Goal: Transaction & Acquisition: Purchase product/service

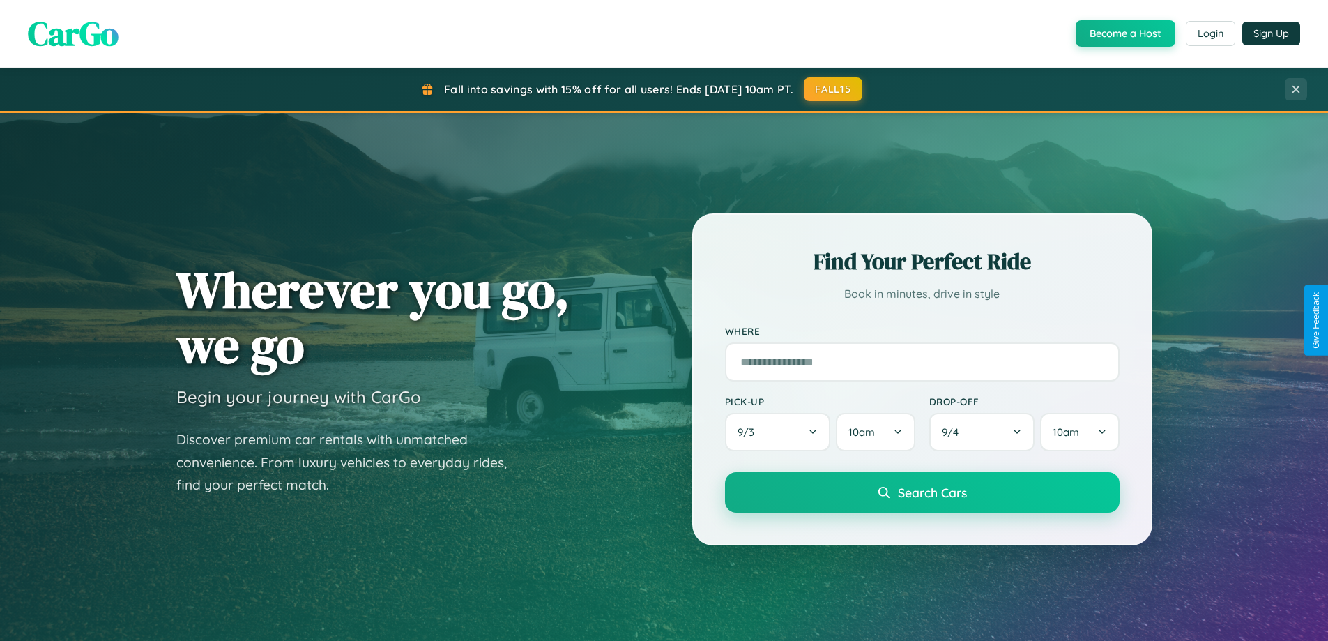
scroll to position [1228, 0]
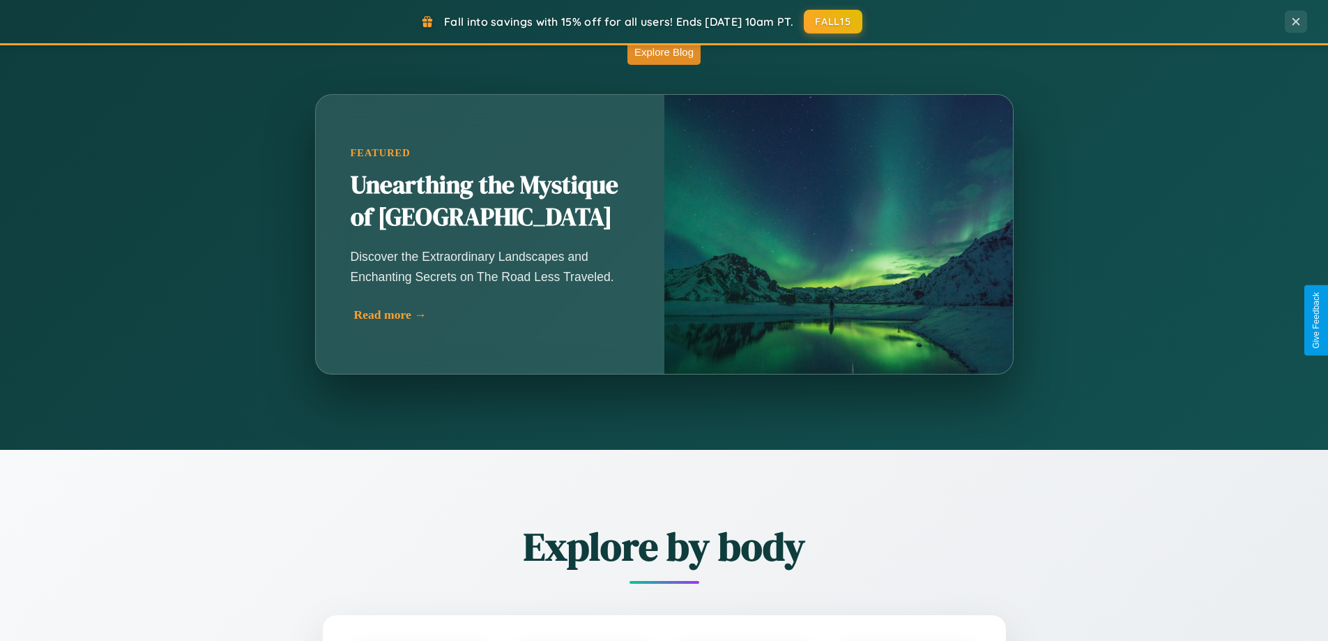
click at [493, 314] on div "Read more →" at bounding box center [493, 314] width 279 height 15
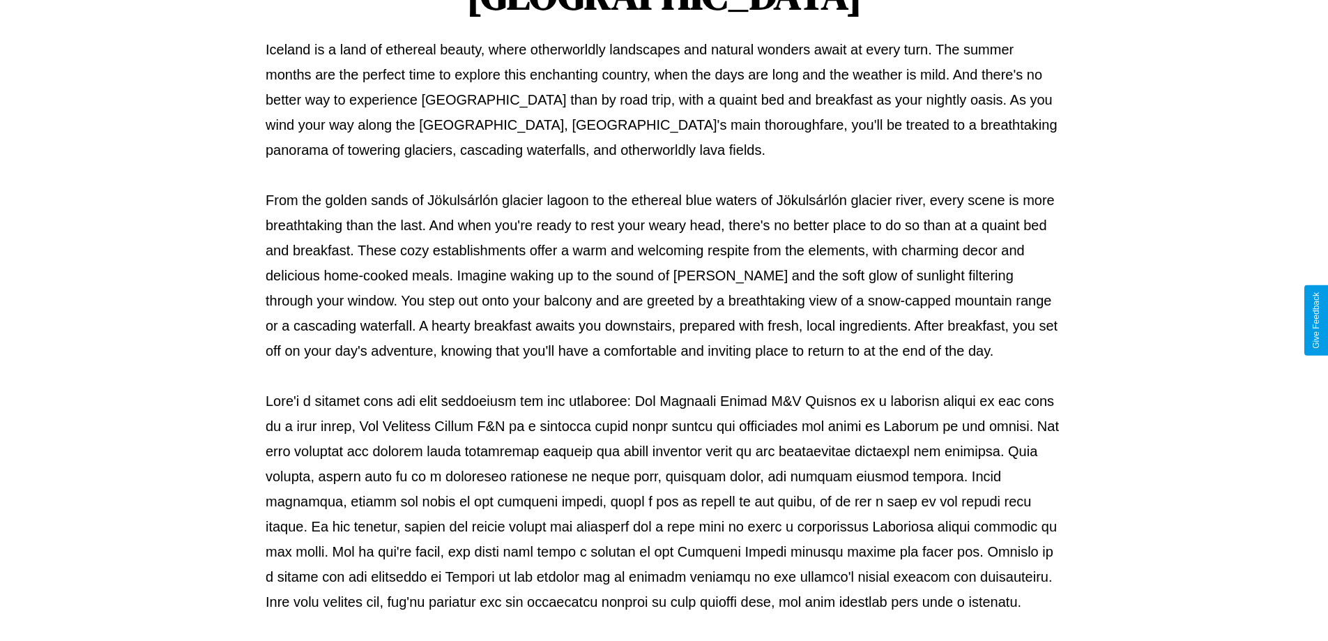
scroll to position [451, 0]
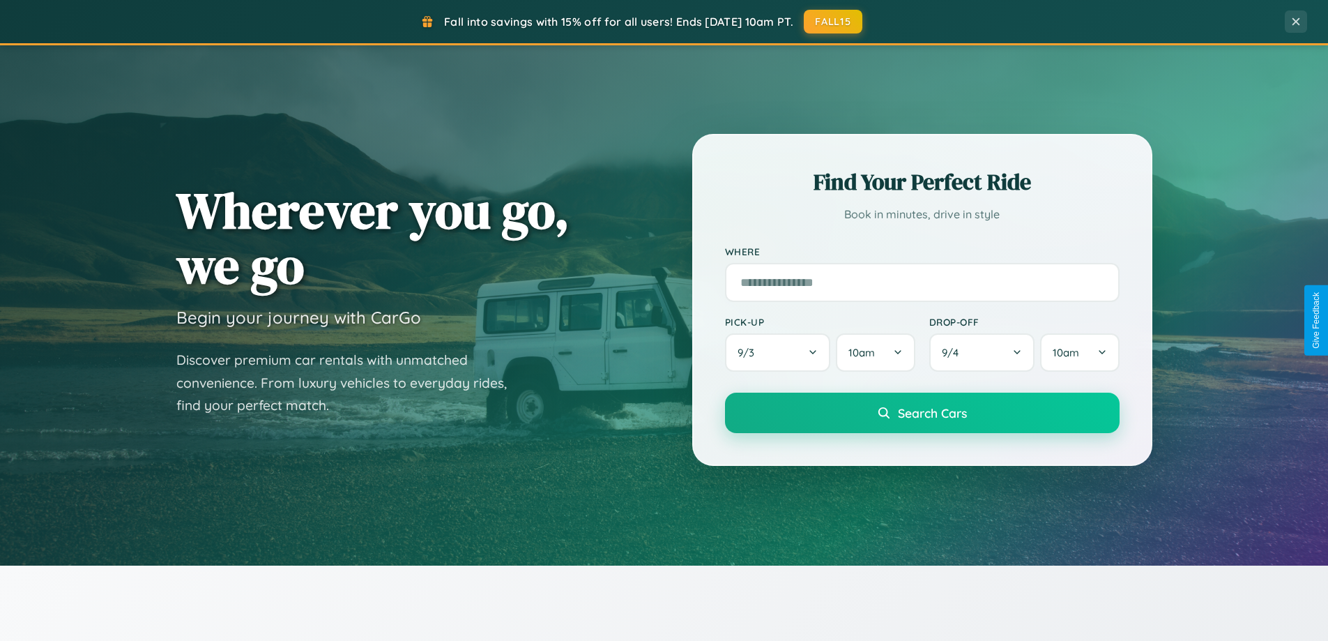
scroll to position [41, 0]
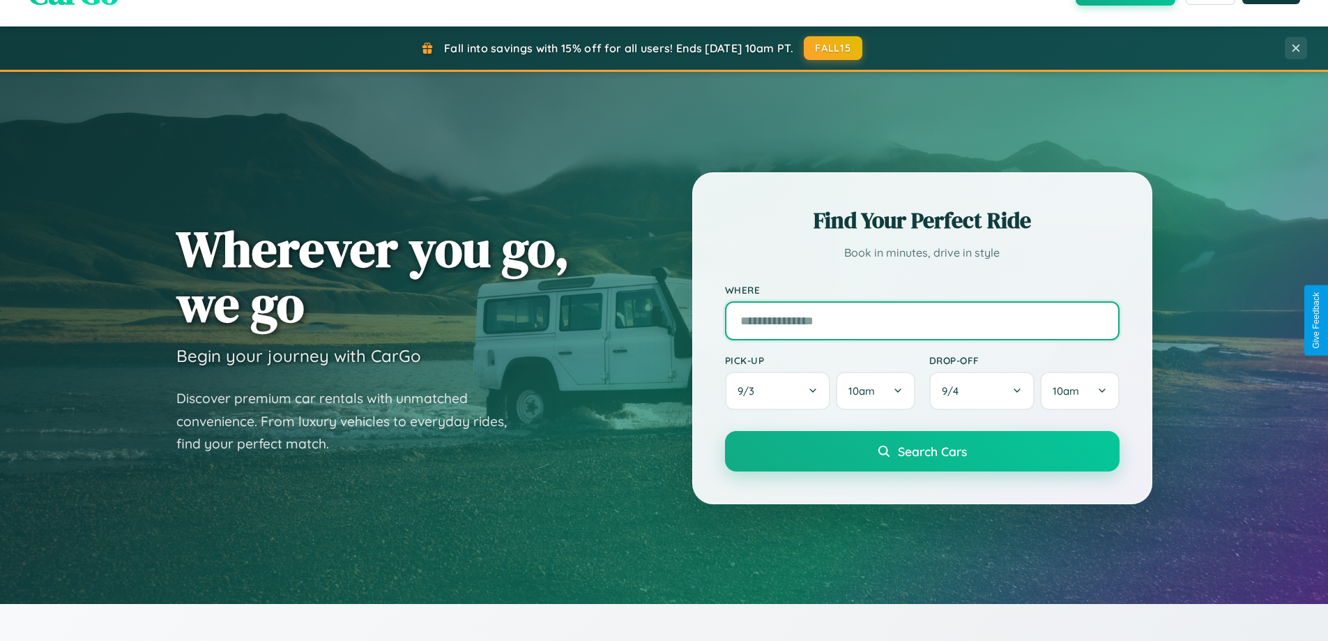
click at [922, 320] on input "text" at bounding box center [922, 320] width 395 height 39
type input "****"
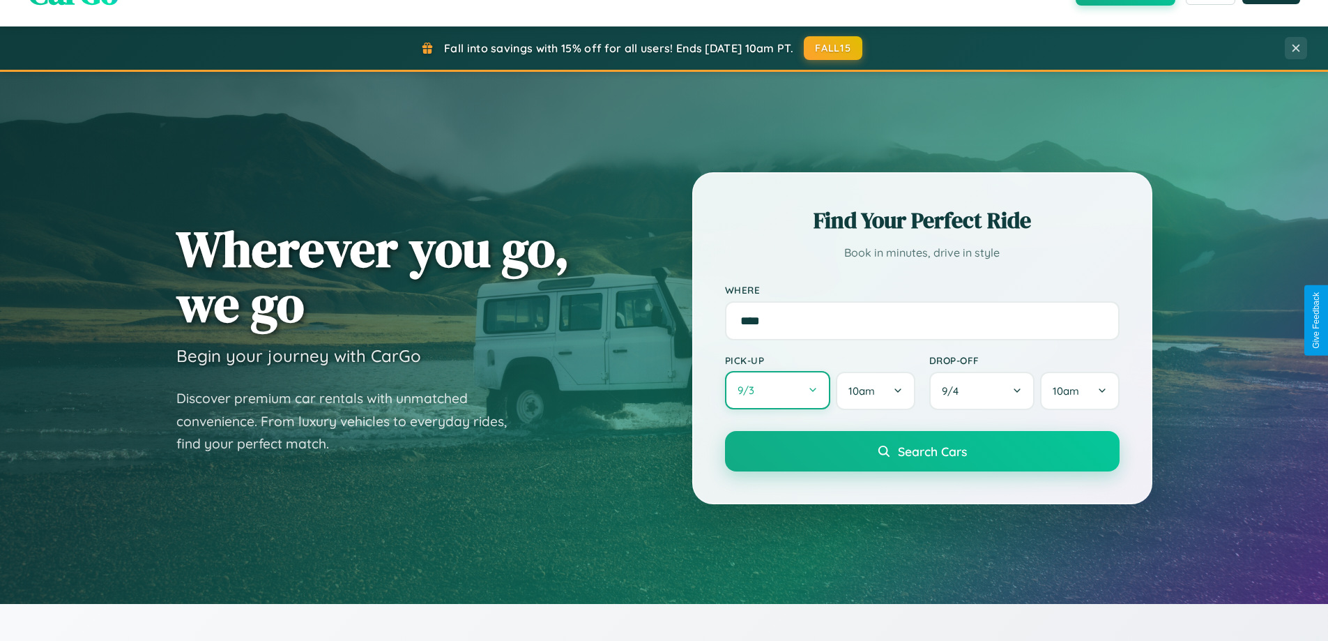
click at [777, 390] on button "9 / 3" at bounding box center [778, 390] width 106 height 38
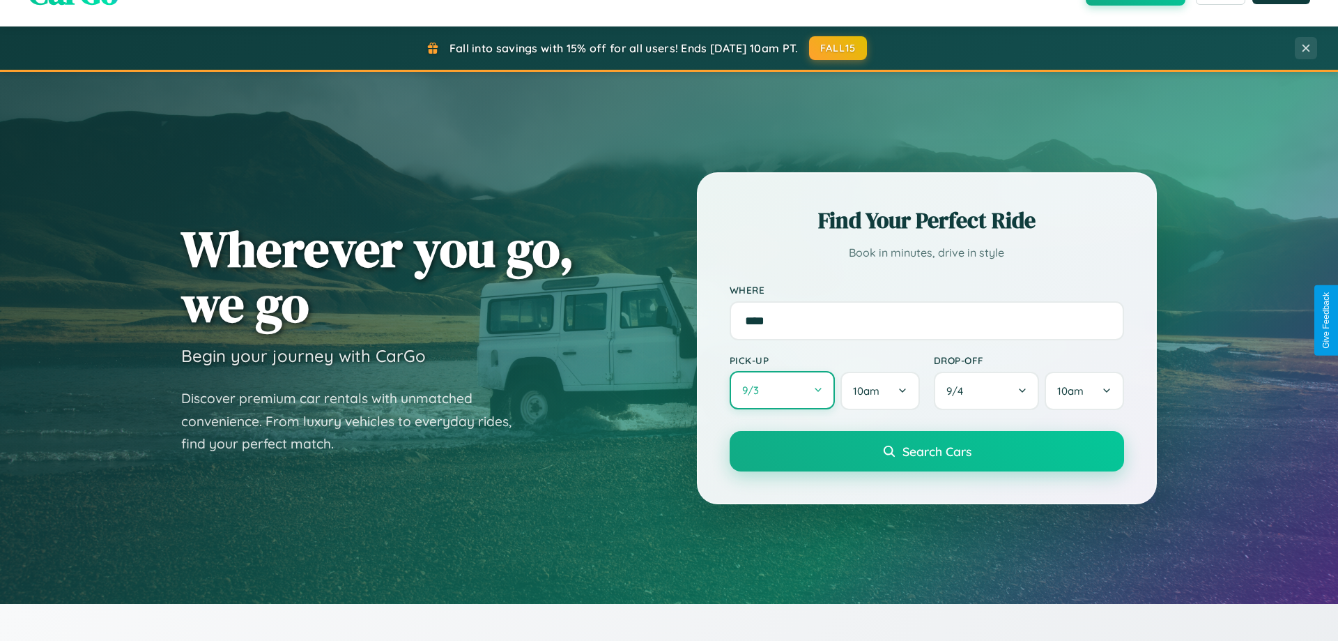
select select "*"
select select "****"
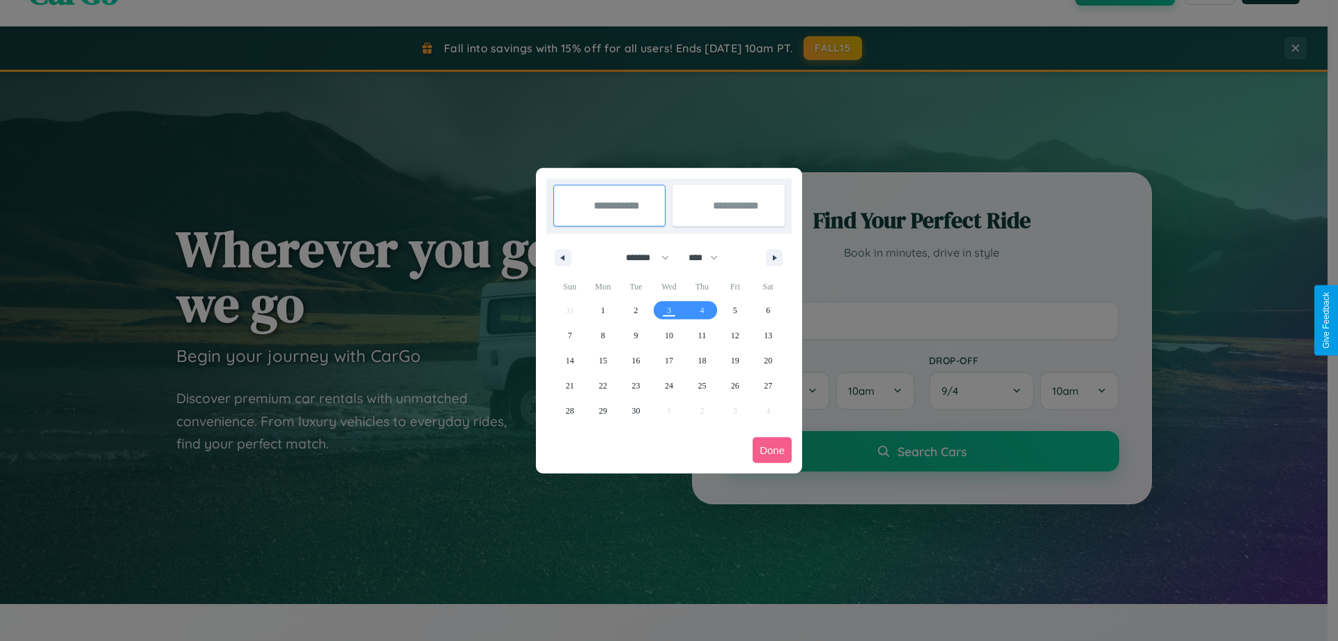
click at [641, 257] on select "******* ******** ***** ***** *** **** **** ****** ********* ******* ******** **…" at bounding box center [645, 257] width 59 height 23
select select "*"
click at [710, 257] on select "**** **** **** **** **** **** **** **** **** **** **** **** **** **** **** ****…" at bounding box center [703, 257] width 42 height 23
select select "****"
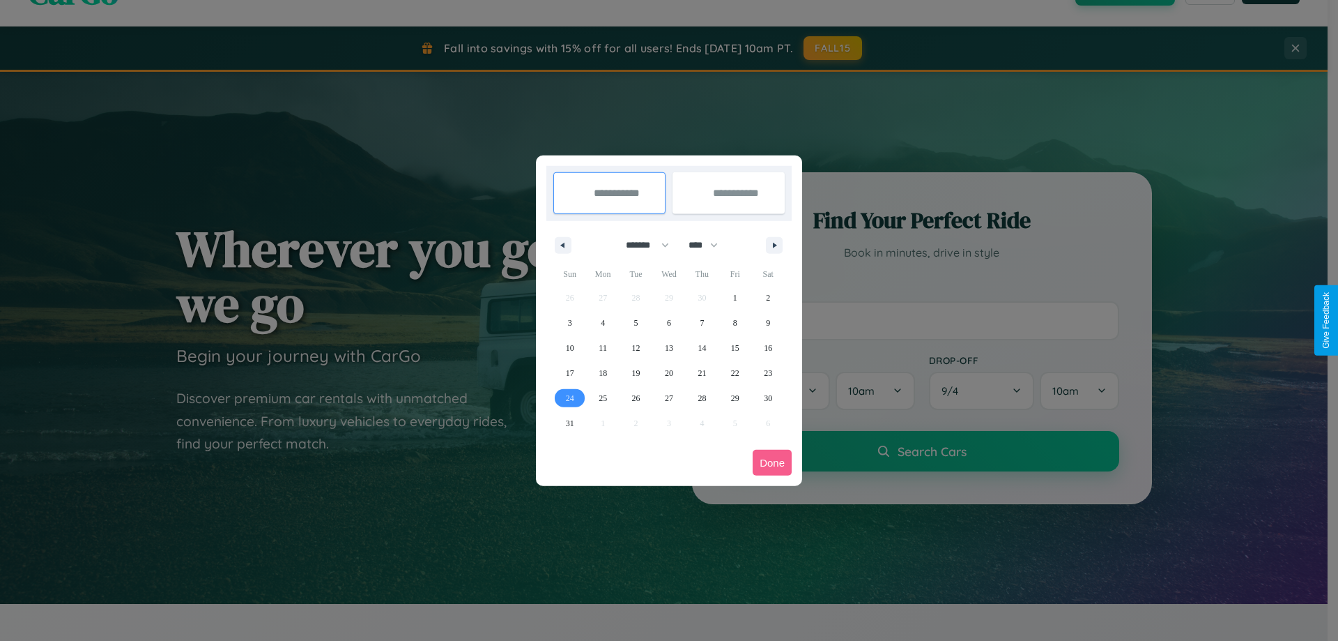
click at [570, 397] on span "24" at bounding box center [570, 398] width 8 height 25
type input "**********"
click at [774, 245] on icon "button" at bounding box center [777, 246] width 7 height 6
select select "*"
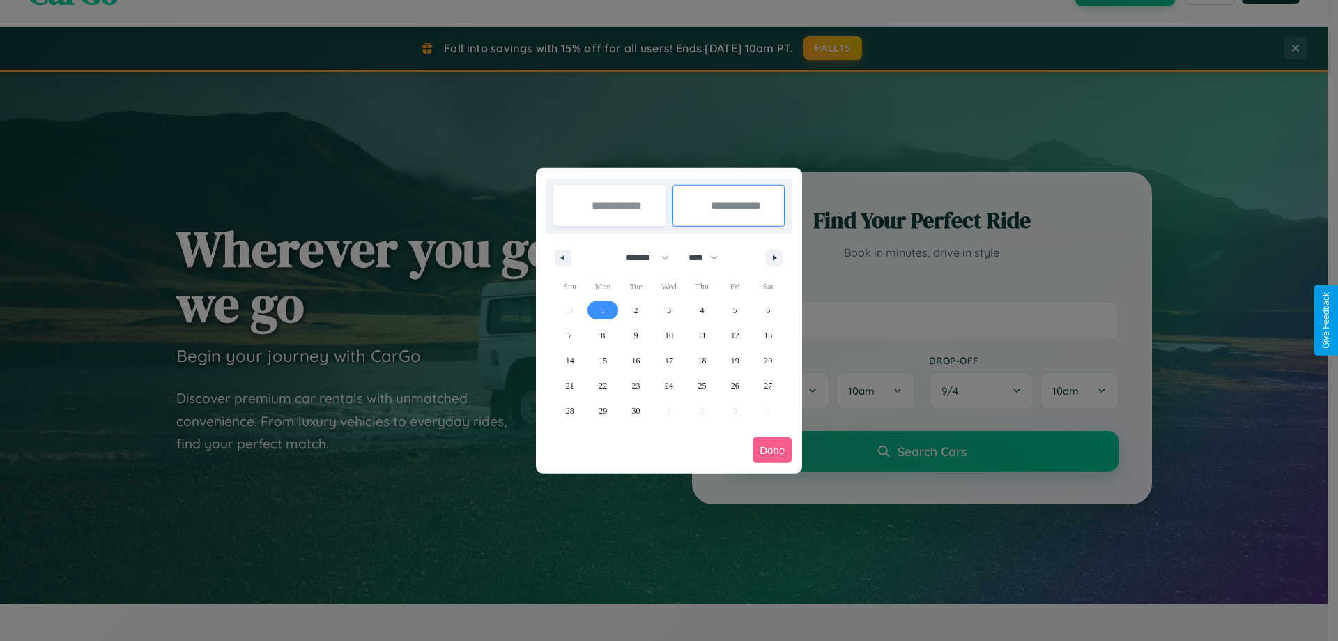
click at [603, 310] on span "1" at bounding box center [603, 310] width 4 height 25
type input "**********"
select select "*"
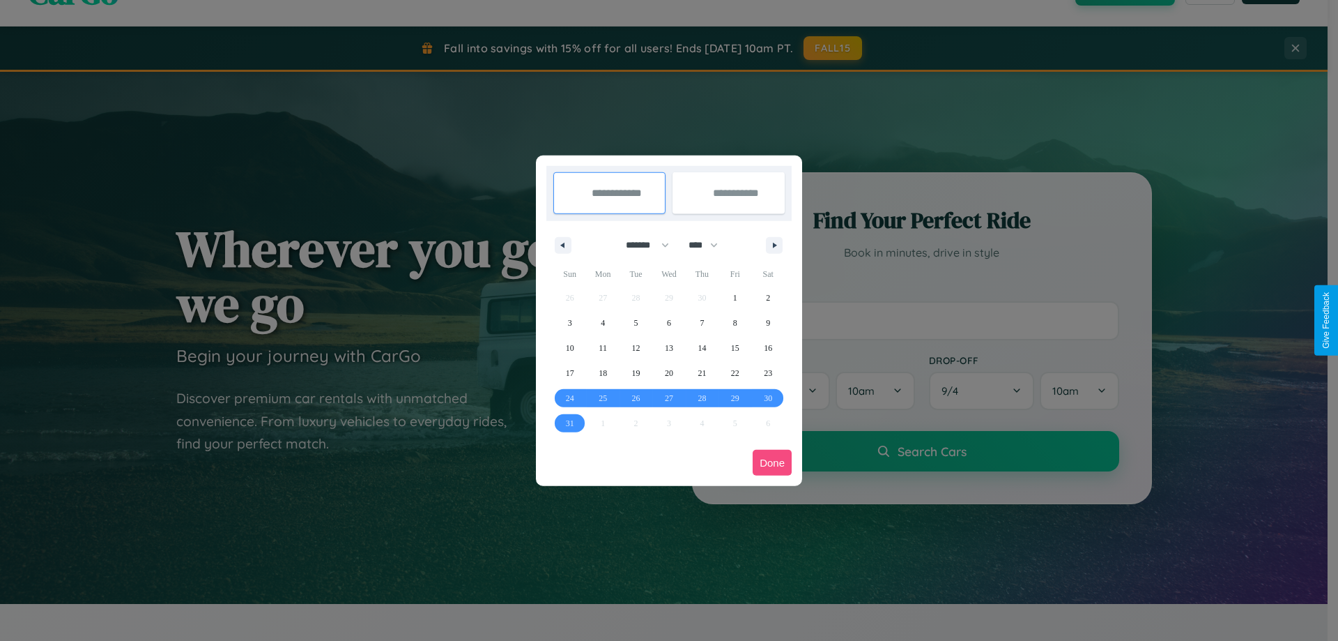
click at [772, 462] on button "Done" at bounding box center [772, 463] width 39 height 26
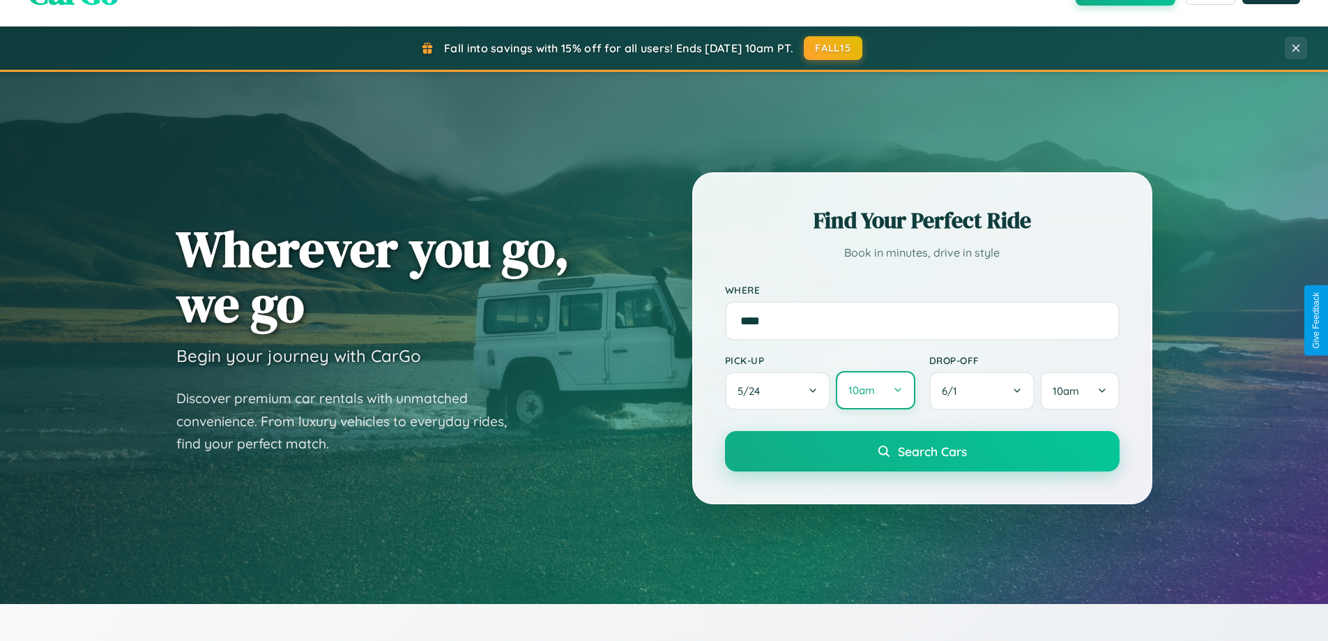
click at [875, 390] on button "10am" at bounding box center [875, 390] width 79 height 38
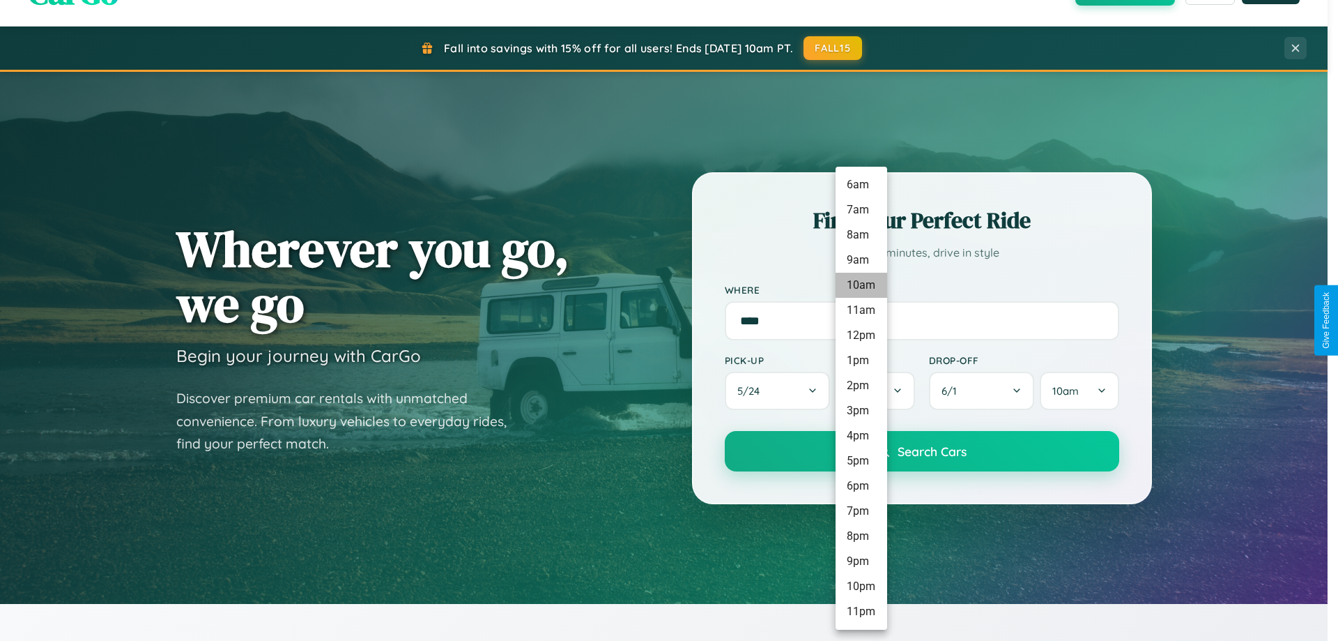
click at [861, 285] on li "10am" at bounding box center [862, 285] width 52 height 25
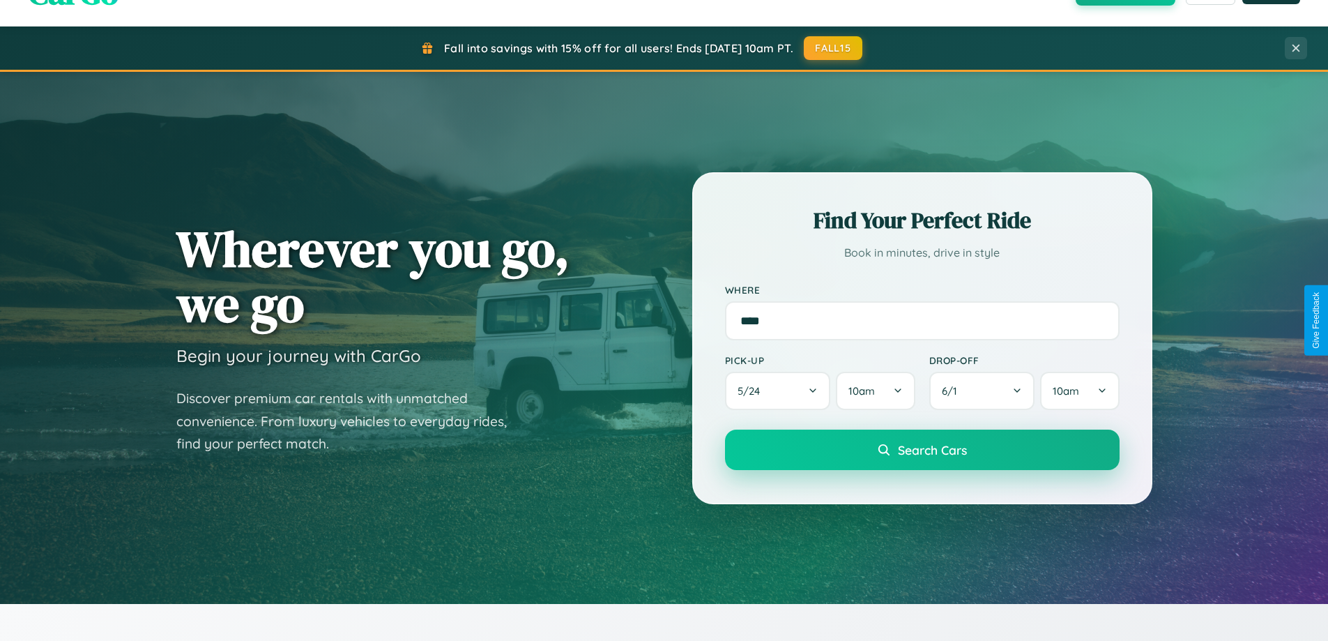
click at [922, 451] on span "Search Cars" at bounding box center [932, 449] width 69 height 15
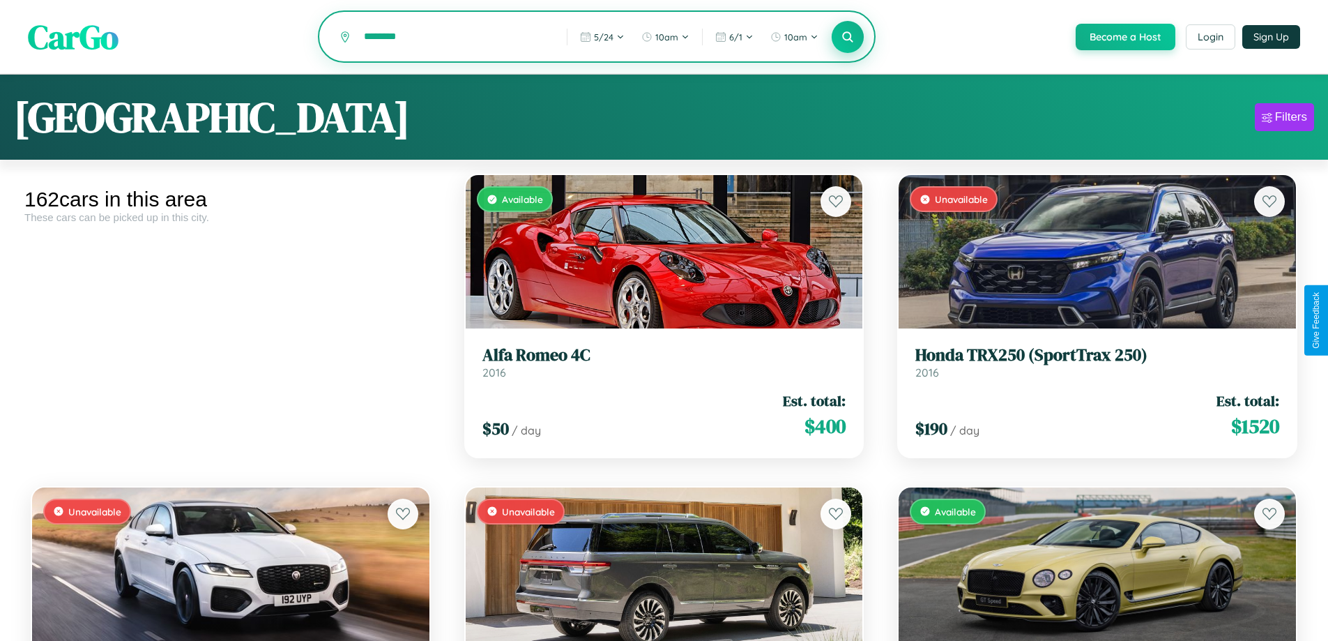
type input "********"
click at [847, 38] on icon at bounding box center [847, 36] width 13 height 13
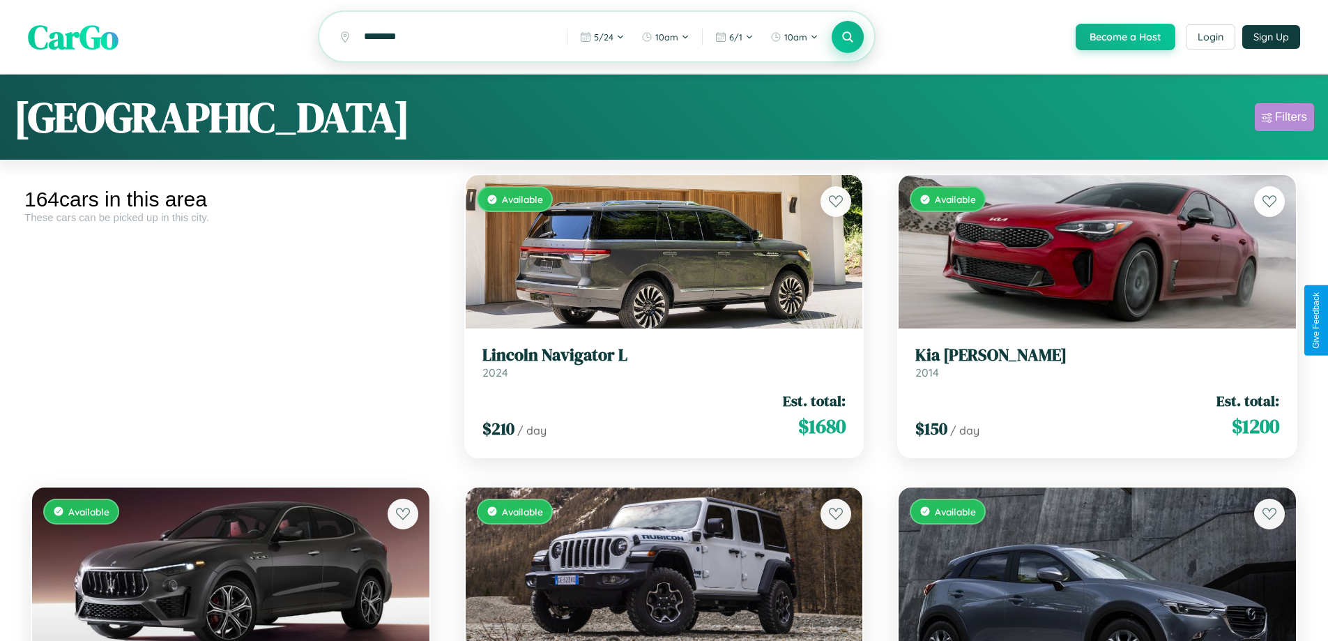
click at [1284, 119] on div "Filters" at bounding box center [1291, 117] width 32 height 14
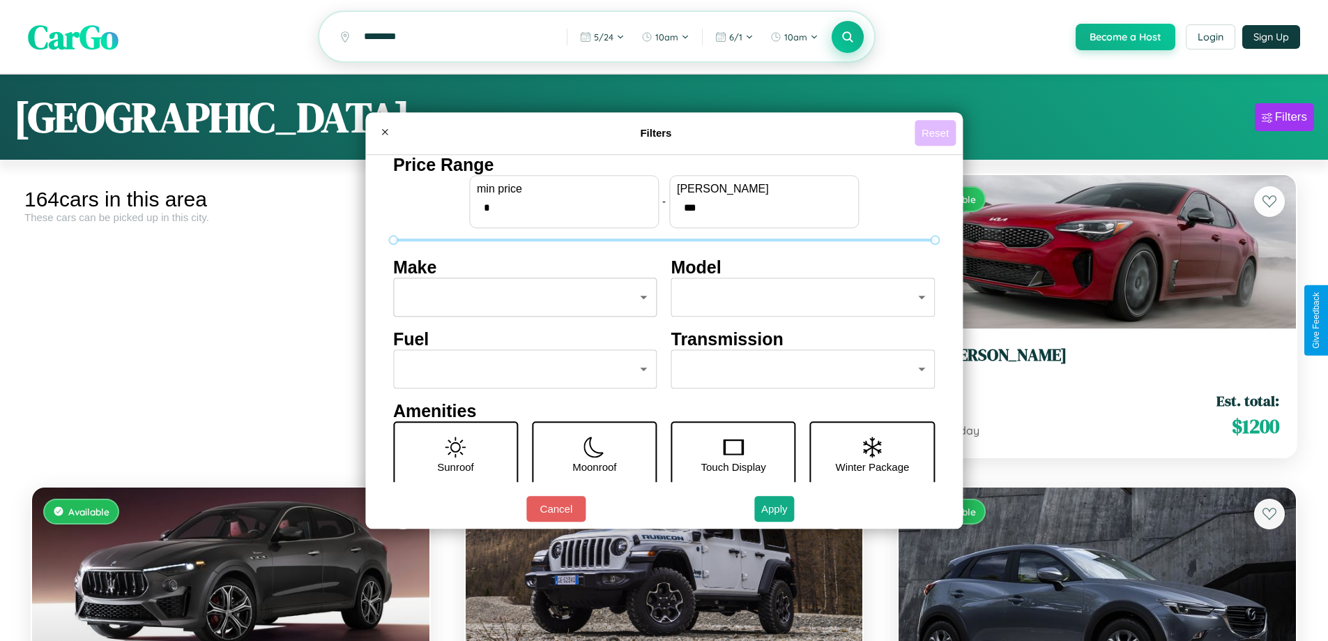
click at [937, 132] on button "Reset" at bounding box center [935, 133] width 41 height 26
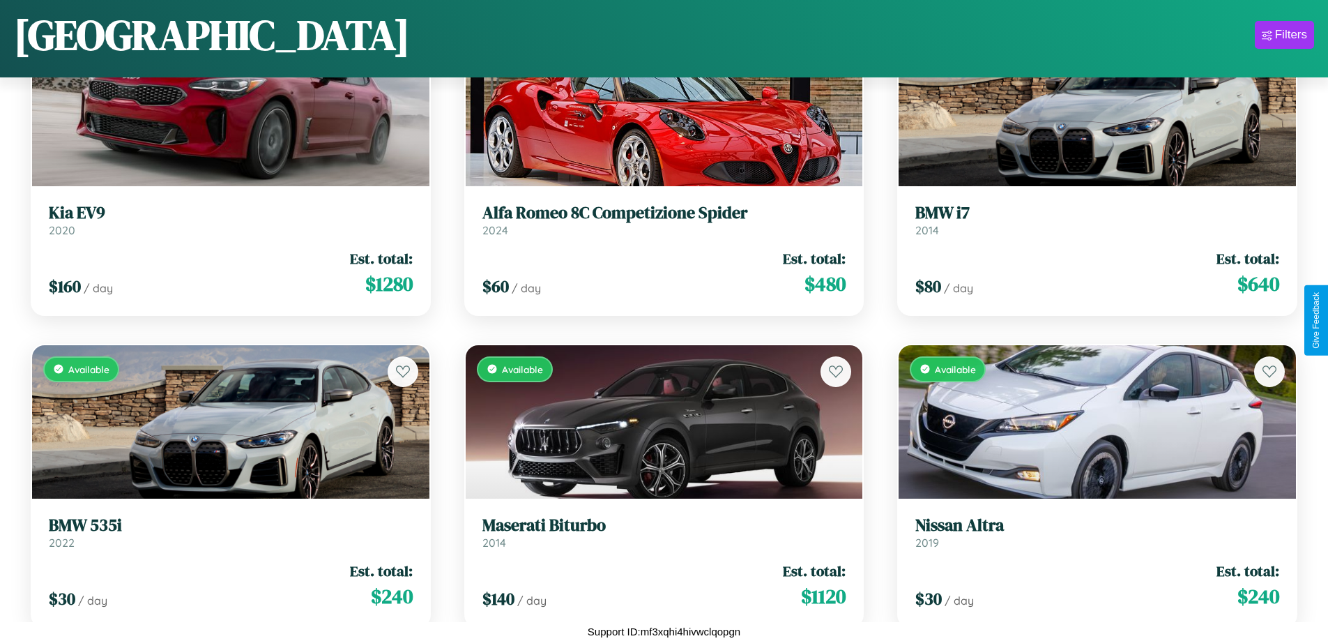
scroll to position [11434, 0]
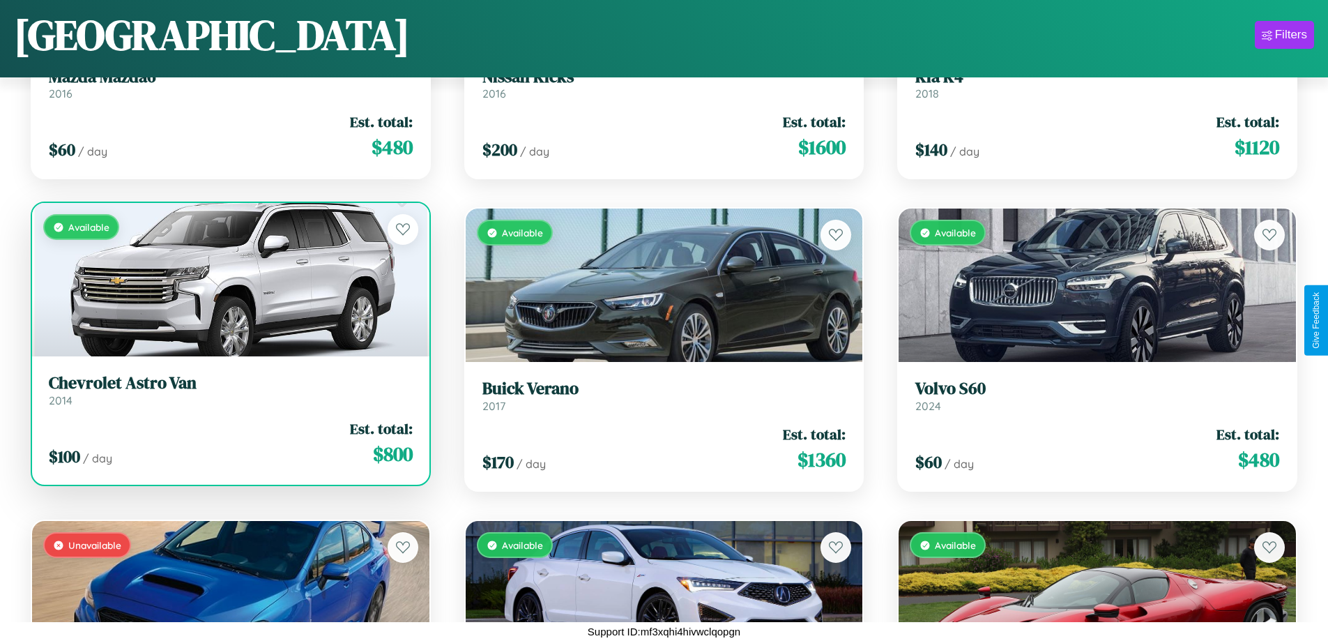
click at [229, 285] on div "Available" at bounding box center [230, 279] width 397 height 153
click at [229, 280] on div "Available" at bounding box center [230, 279] width 397 height 153
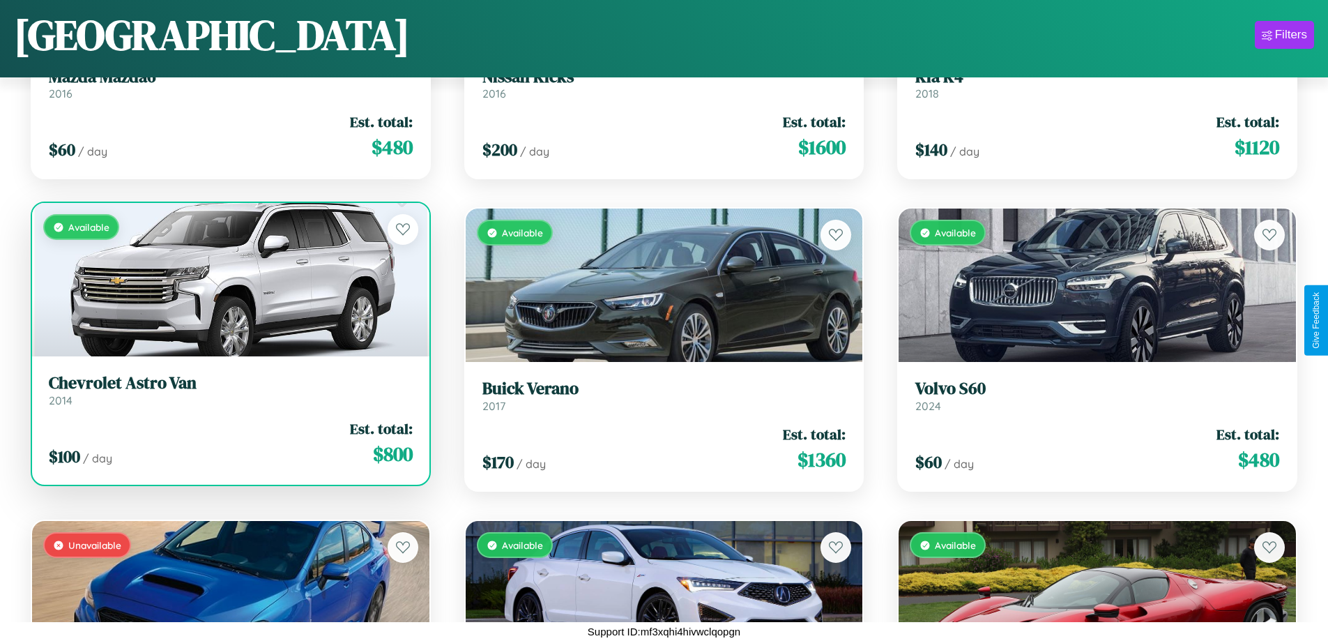
click at [229, 280] on div "Available" at bounding box center [230, 279] width 397 height 153
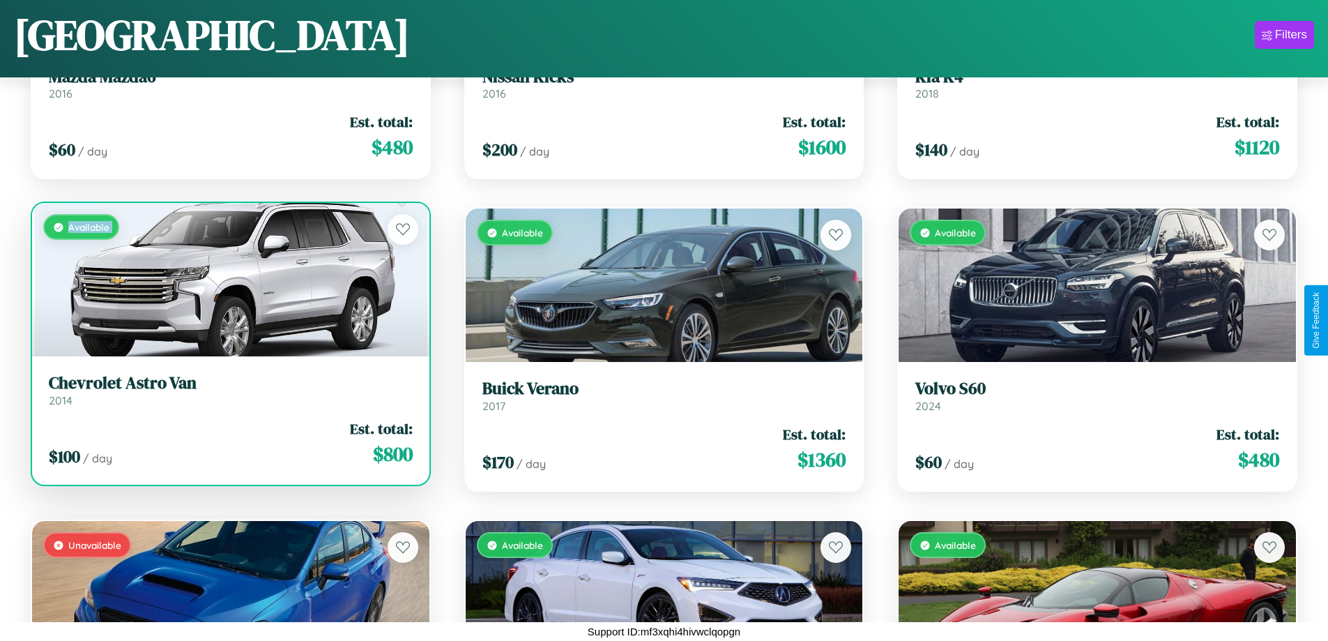
click at [229, 280] on div "Available" at bounding box center [230, 279] width 397 height 153
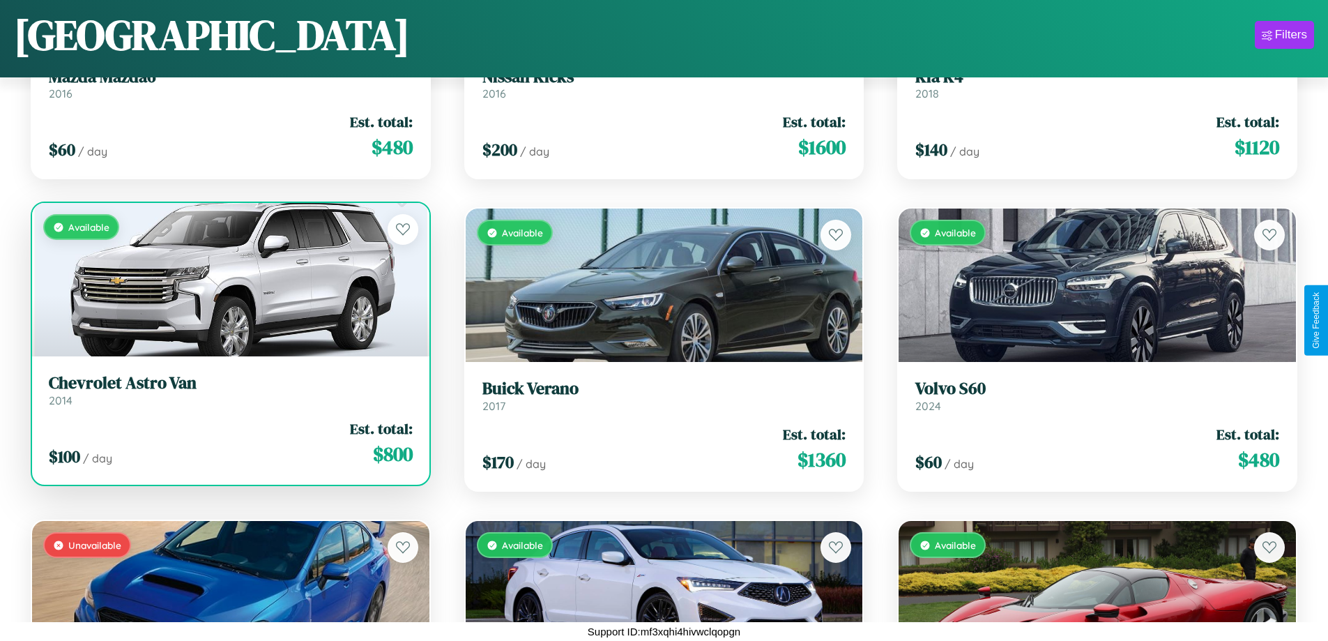
click at [229, 280] on div "Available" at bounding box center [230, 279] width 397 height 153
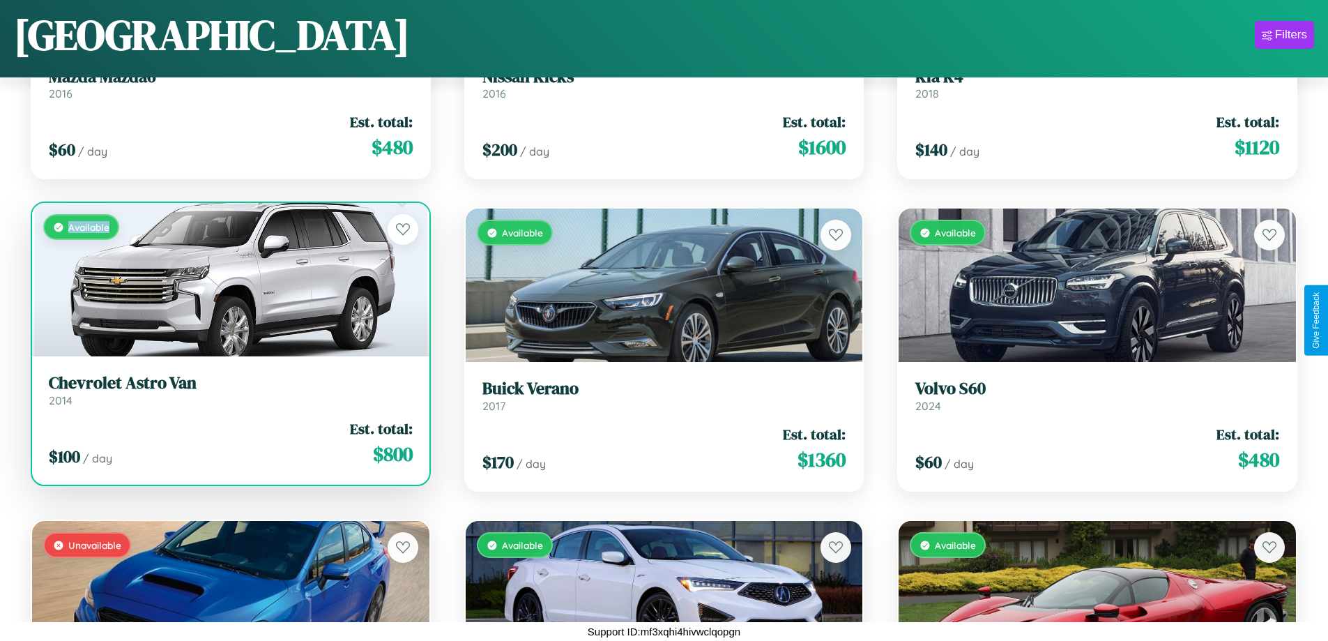
click at [229, 280] on div "Available" at bounding box center [230, 279] width 397 height 153
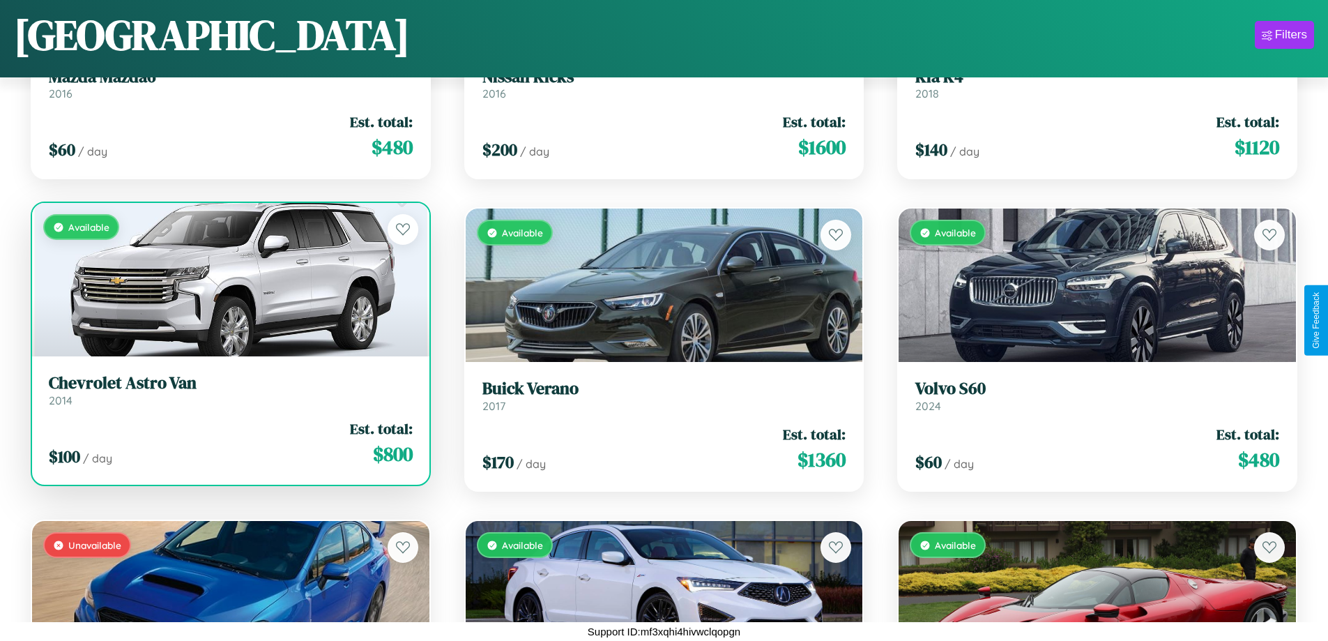
click at [229, 390] on h3 "Chevrolet Astro Van" at bounding box center [231, 383] width 364 height 20
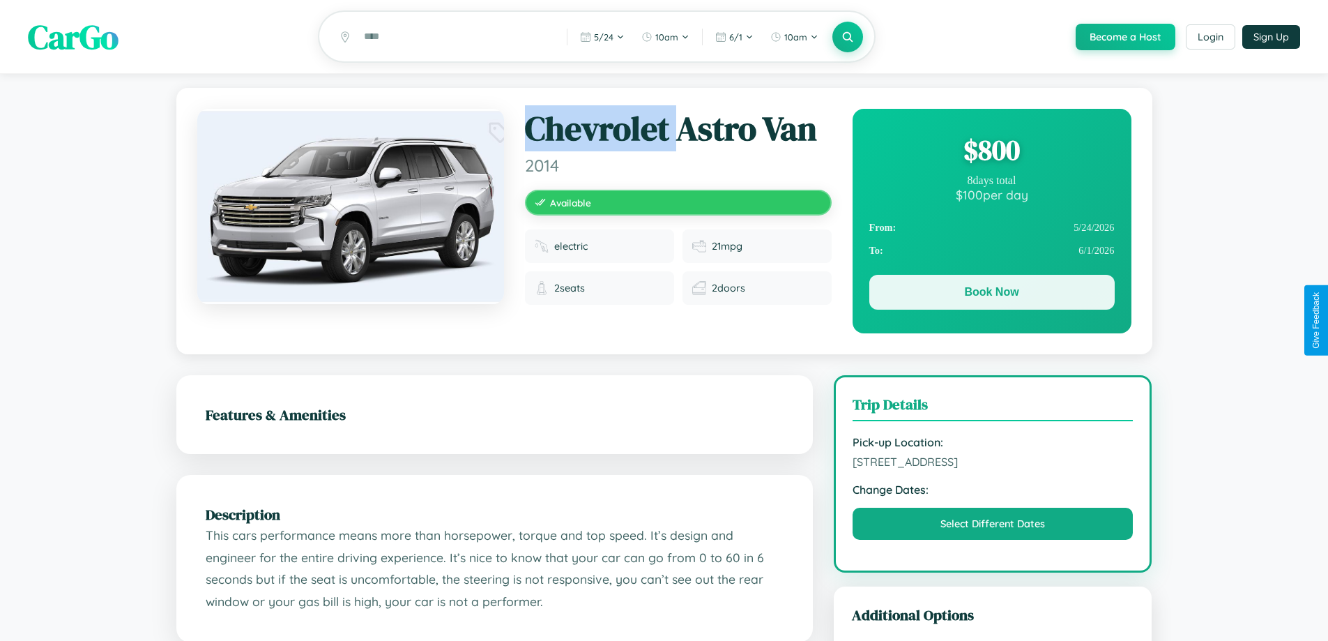
click at [991, 294] on button "Book Now" at bounding box center [991, 292] width 245 height 35
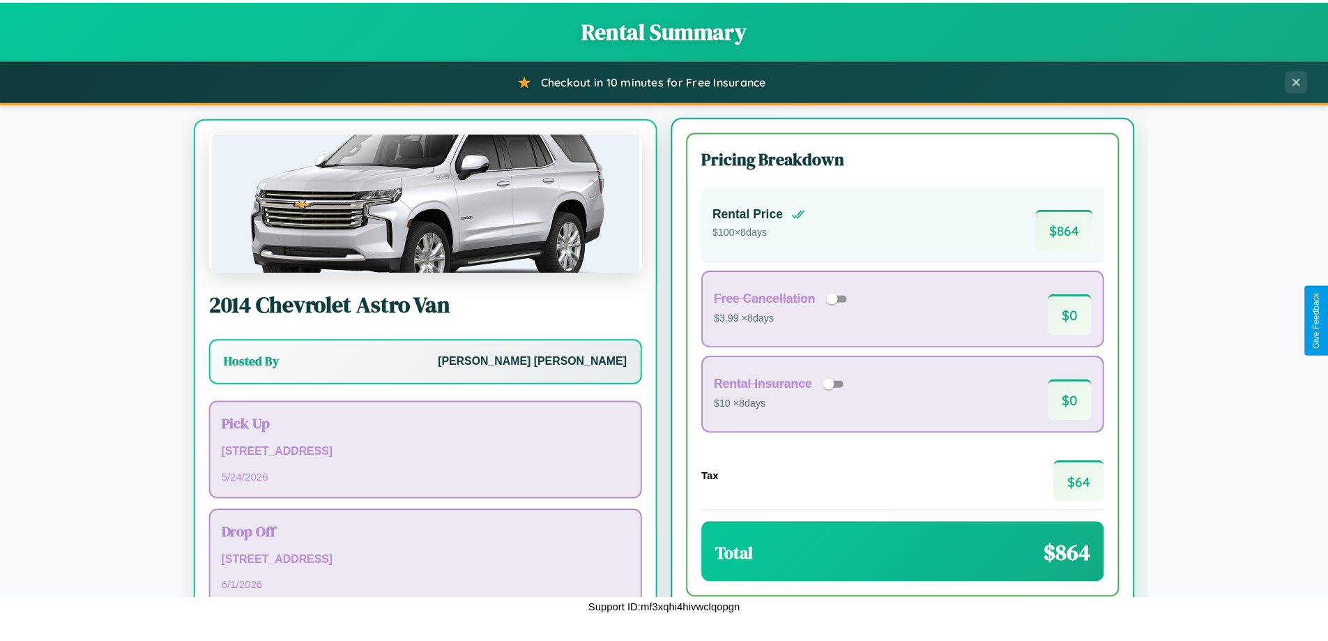
scroll to position [65, 0]
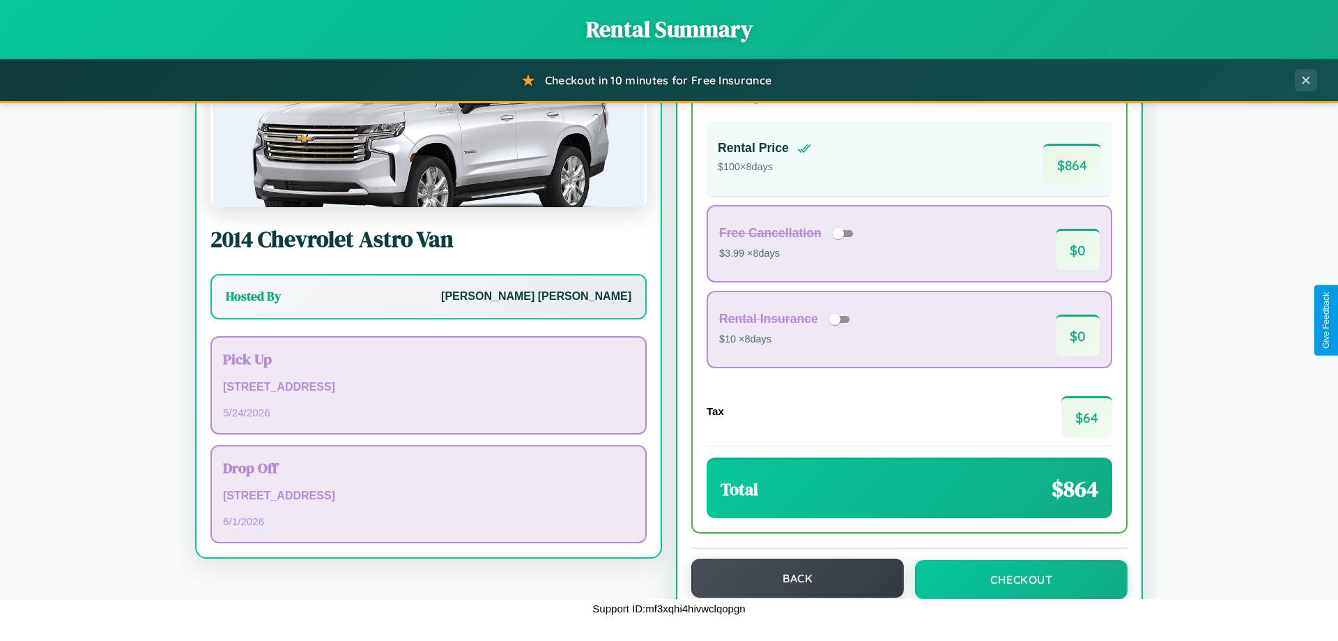
click at [791, 578] on button "Back" at bounding box center [798, 577] width 213 height 39
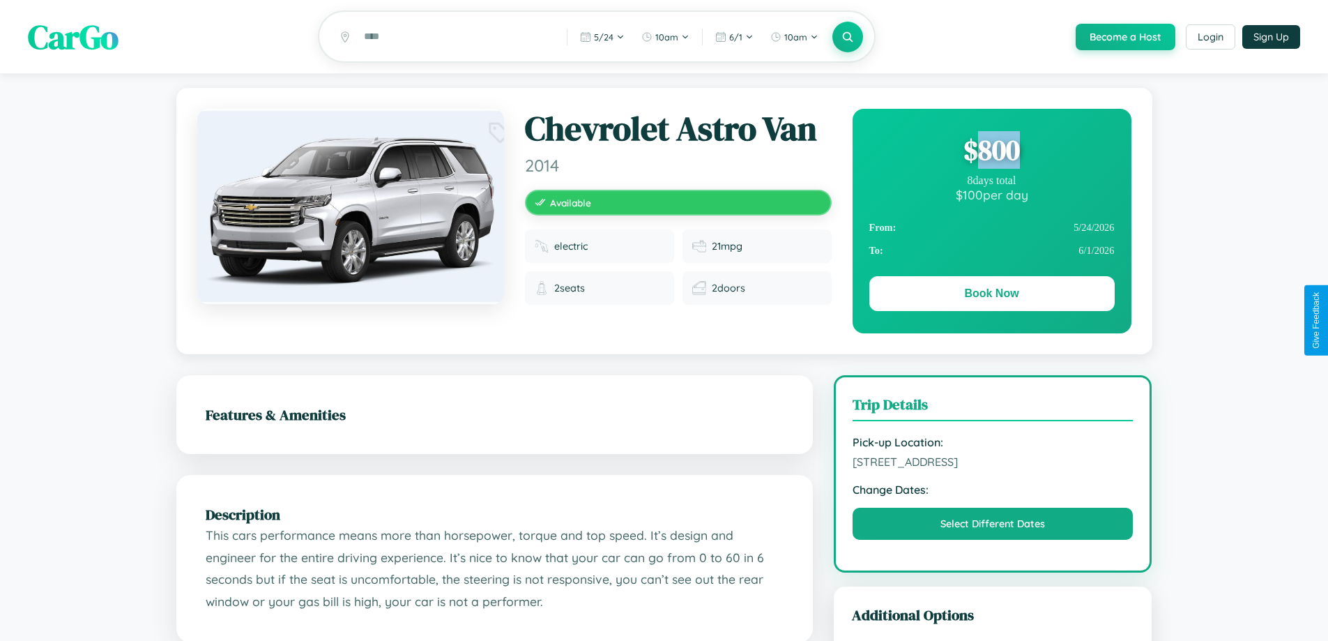
click at [991, 152] on div "$ 800" at bounding box center [991, 150] width 245 height 38
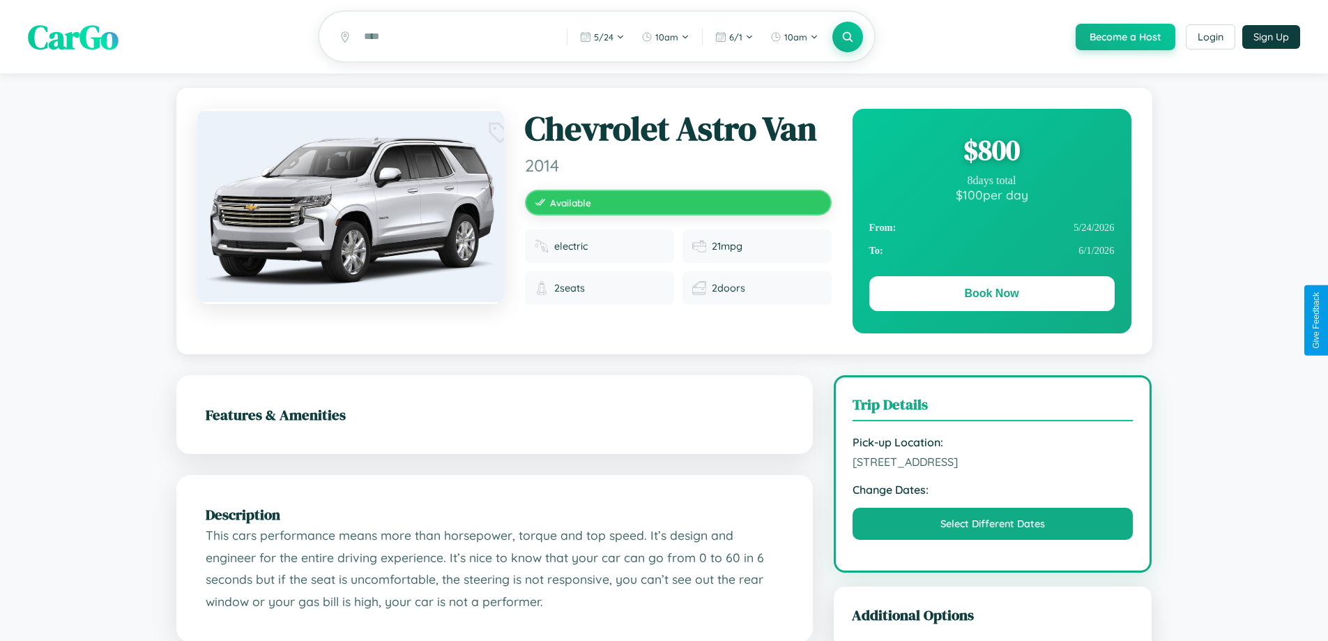
click at [991, 152] on div "$ 800" at bounding box center [991, 150] width 245 height 38
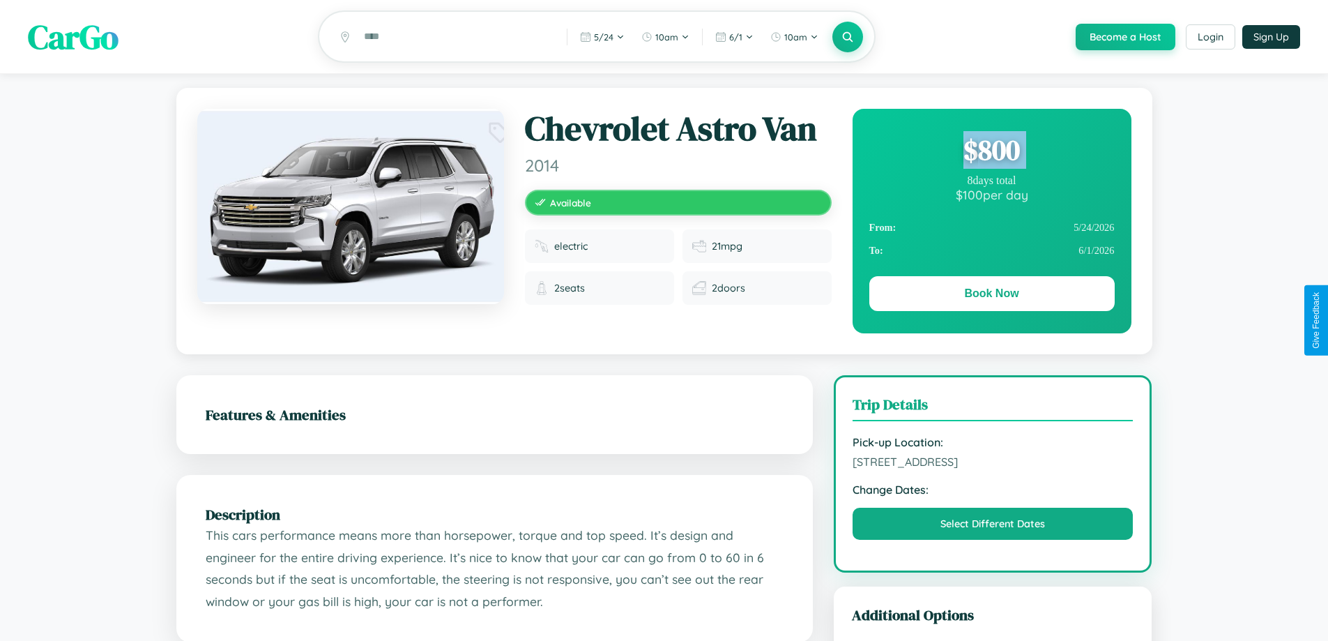
click at [991, 152] on div "$ 800" at bounding box center [991, 150] width 245 height 38
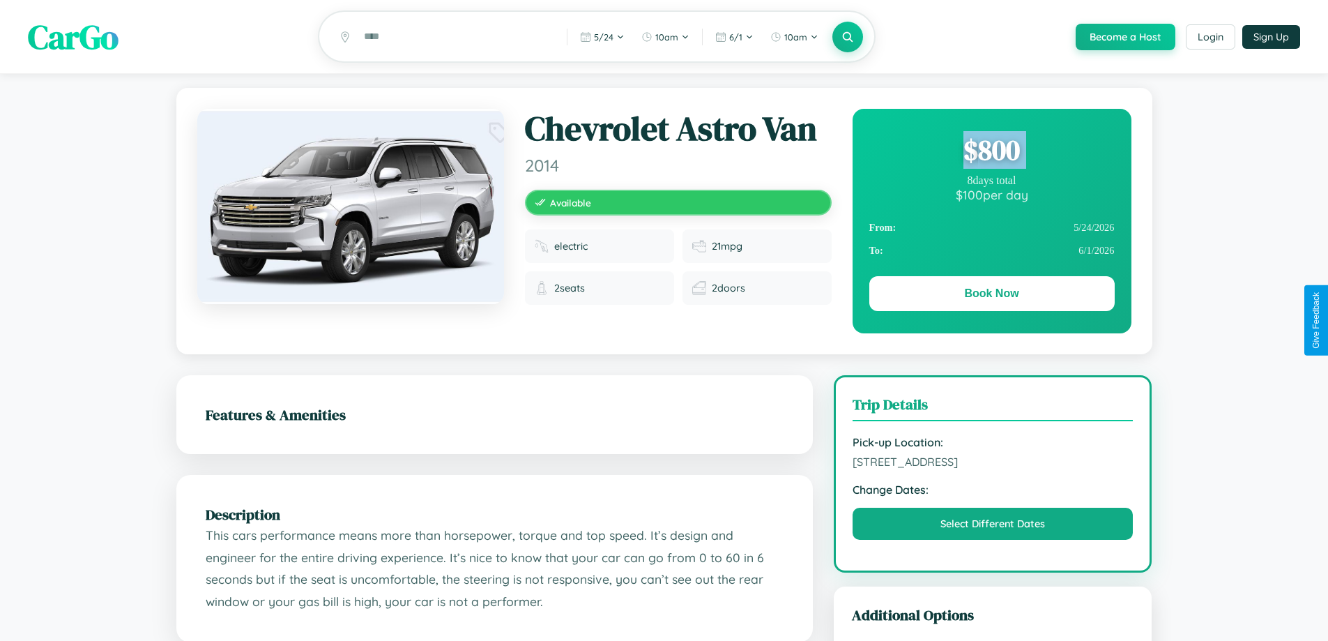
click at [991, 152] on div "$ 800" at bounding box center [991, 150] width 245 height 38
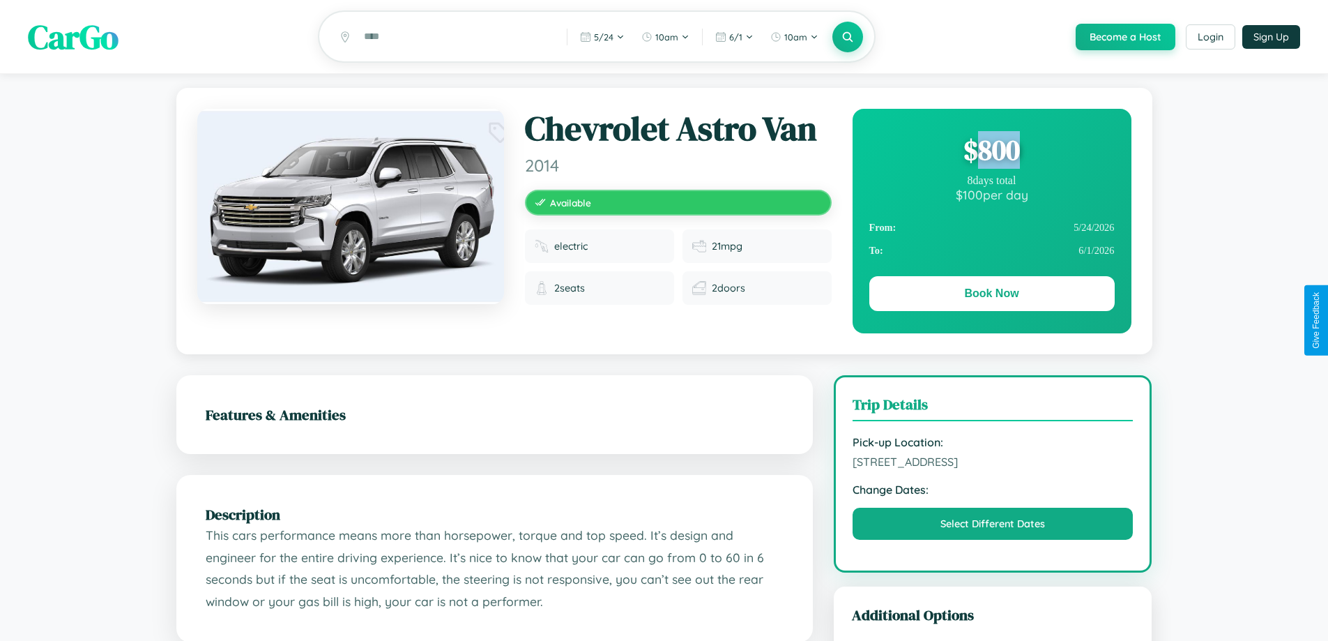
click at [991, 152] on div "$ 800" at bounding box center [991, 150] width 245 height 38
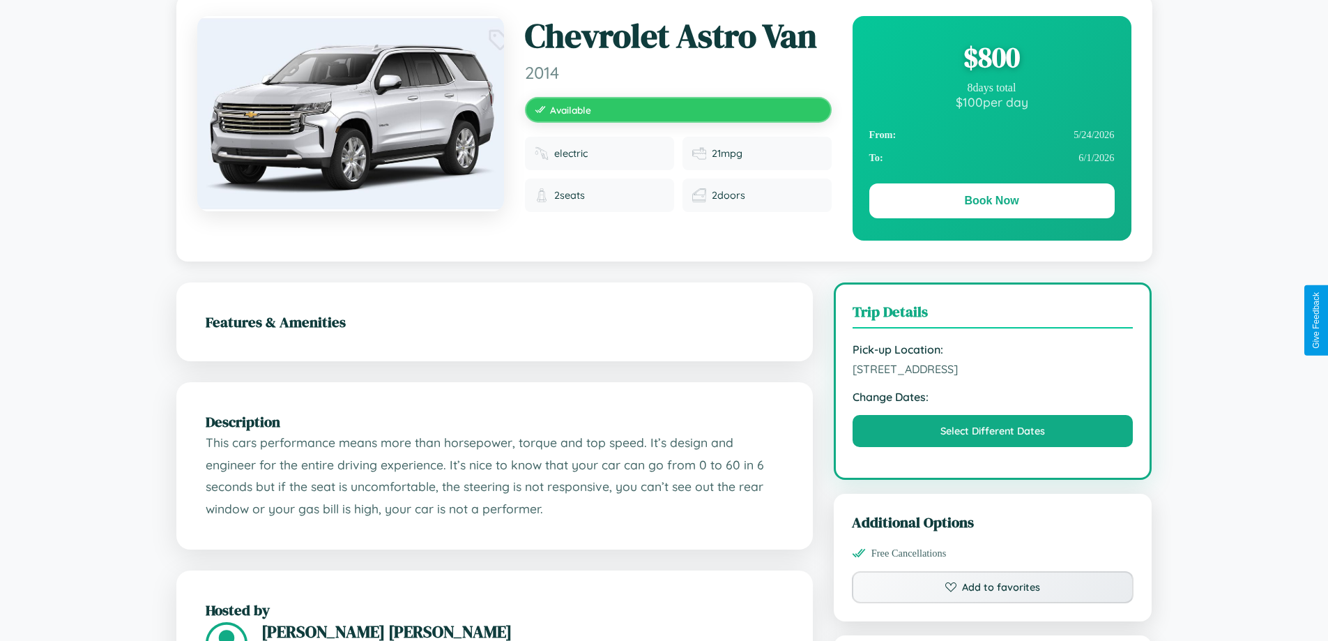
scroll to position [376, 0]
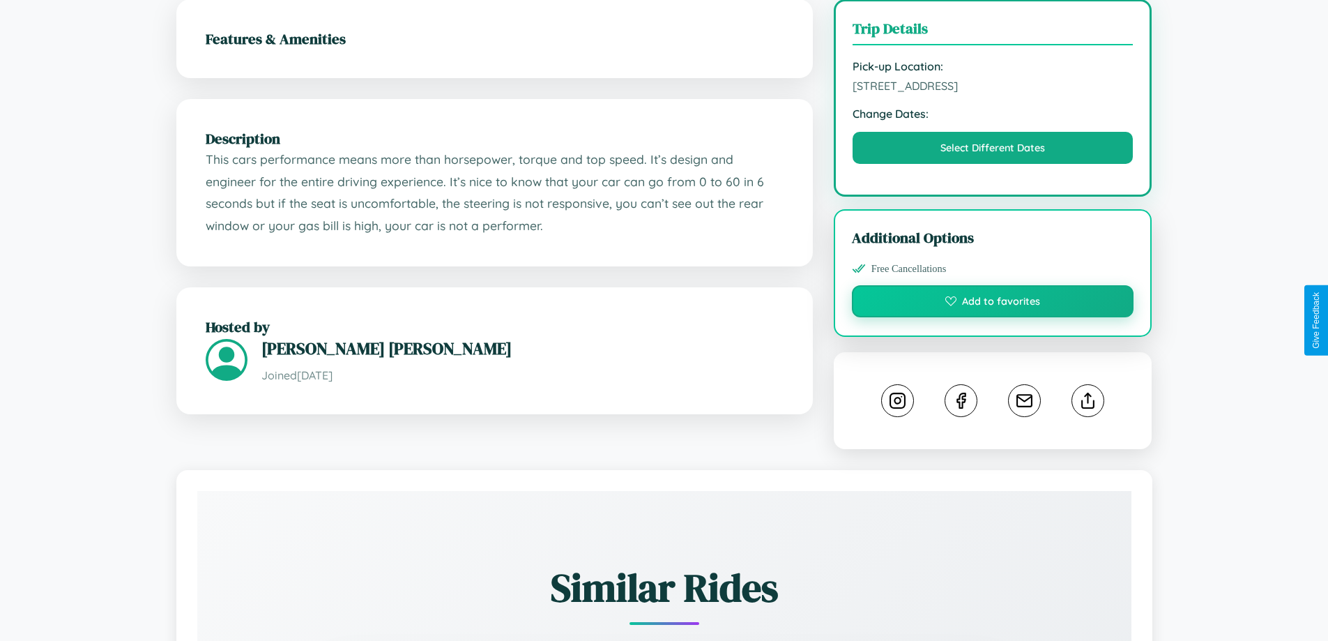
click at [993, 317] on button "Add to favorites" at bounding box center [993, 301] width 282 height 32
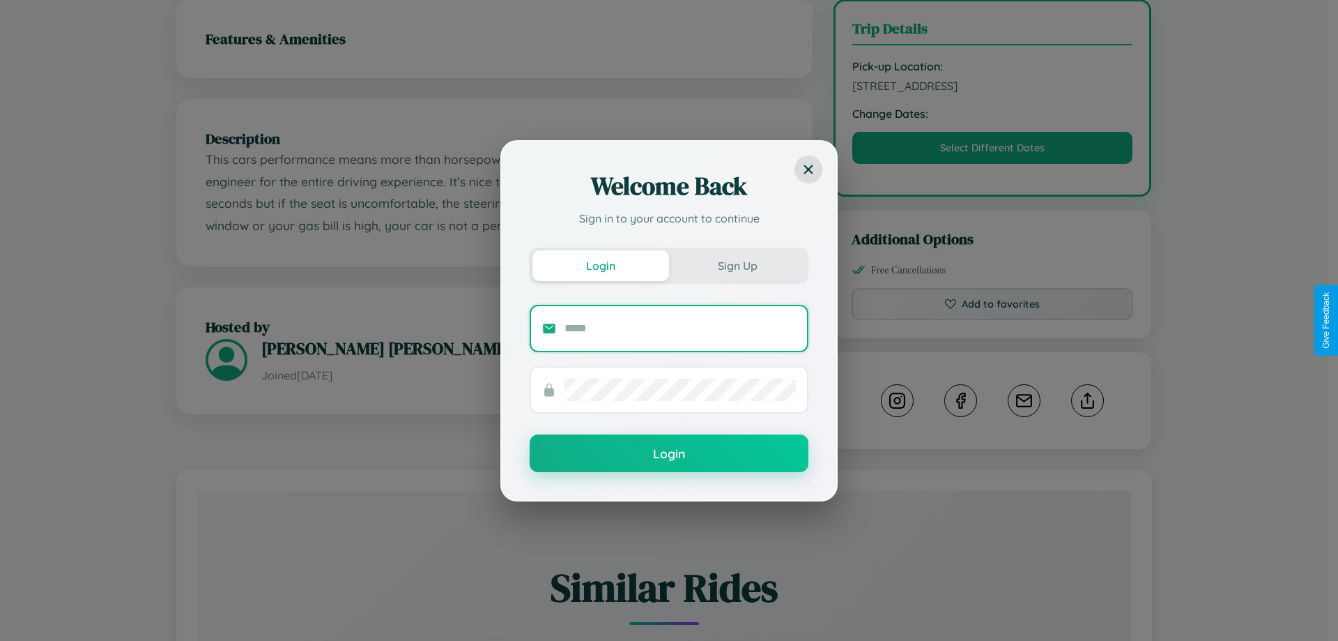
click at [680, 328] on input "text" at bounding box center [680, 328] width 231 height 22
type input "**********"
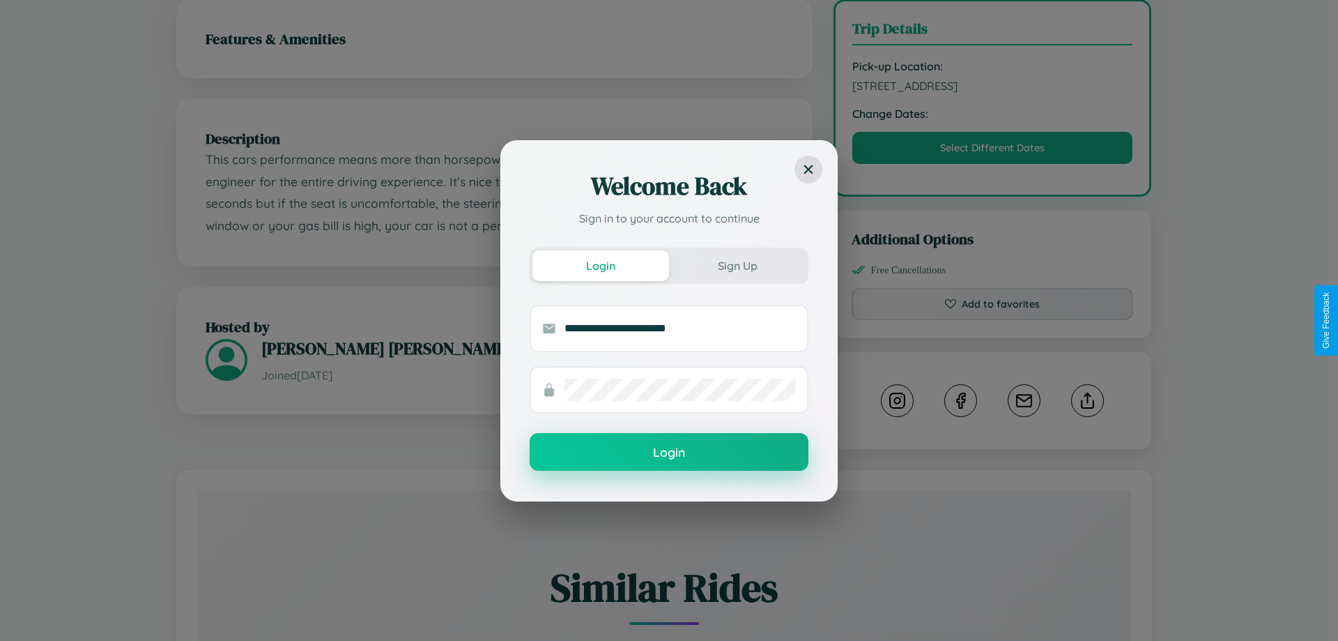
click at [669, 452] on button "Login" at bounding box center [669, 452] width 279 height 38
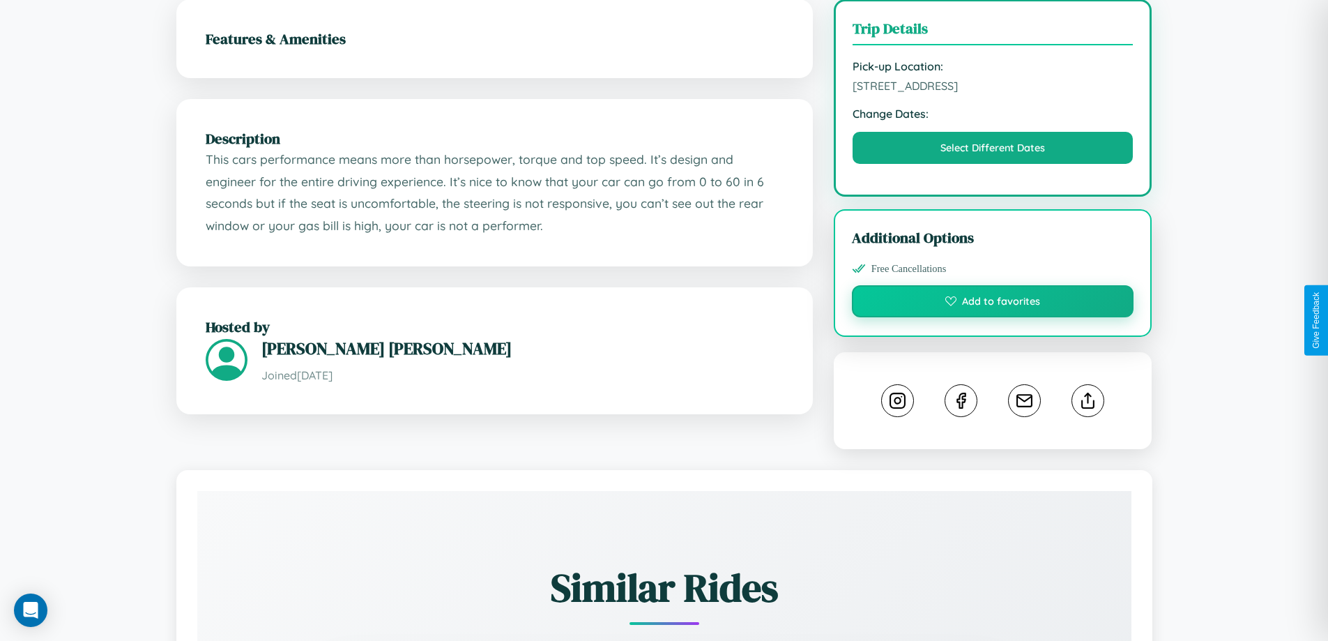
click at [993, 317] on button "Add to favorites" at bounding box center [993, 301] width 282 height 32
